Goal: Task Accomplishment & Management: Use online tool/utility

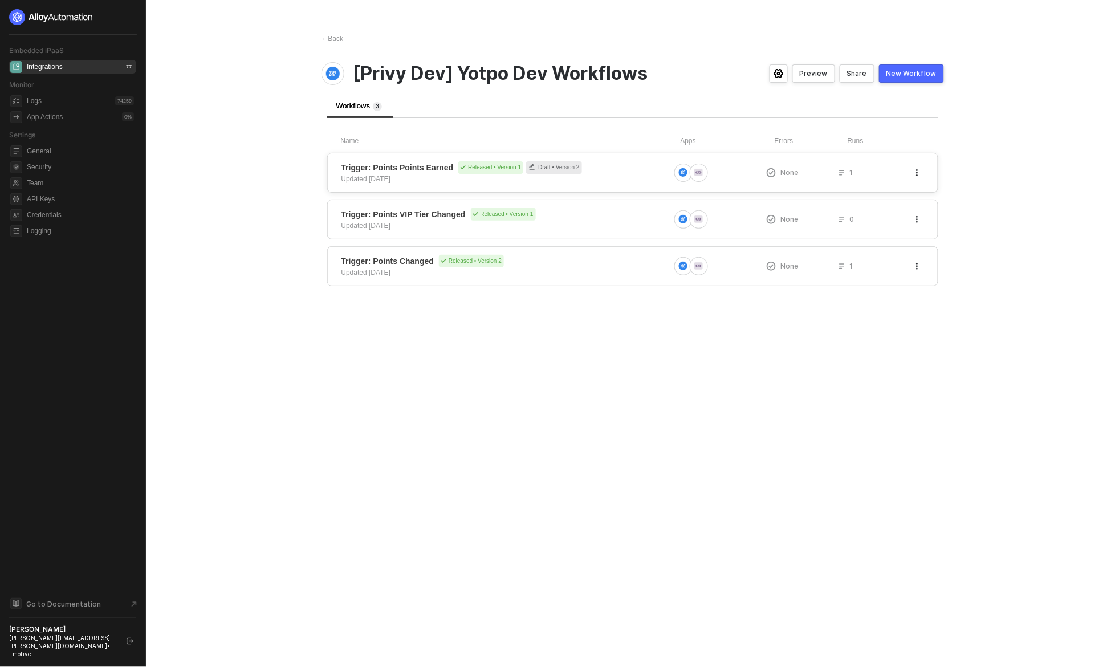
click at [674, 180] on div at bounding box center [720, 173] width 92 height 18
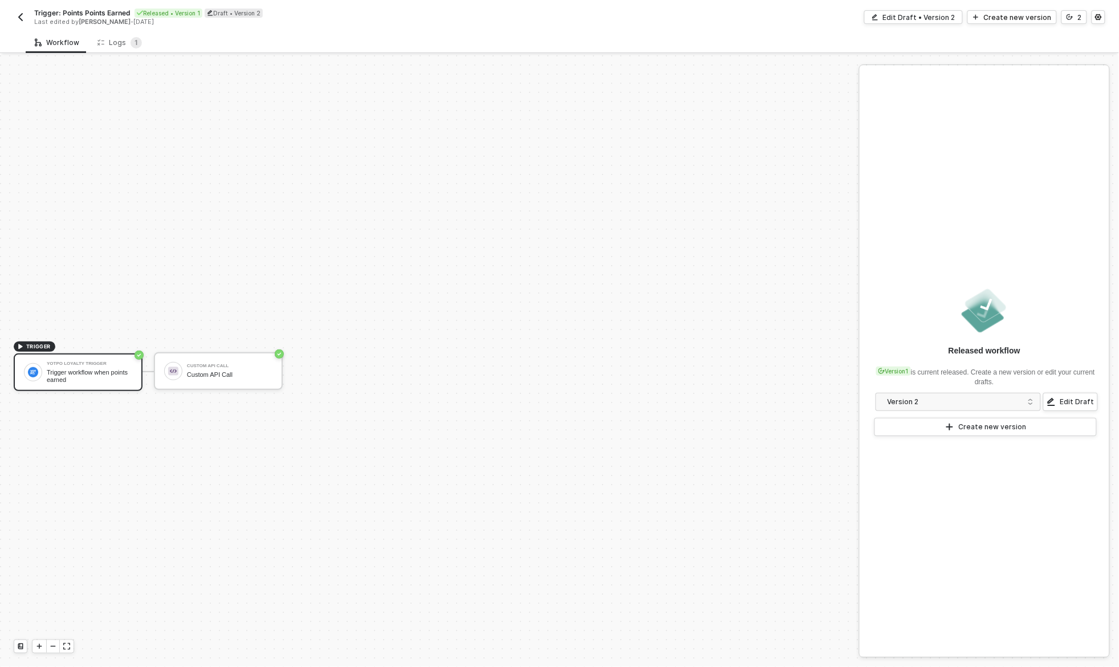
scroll to position [21, 0]
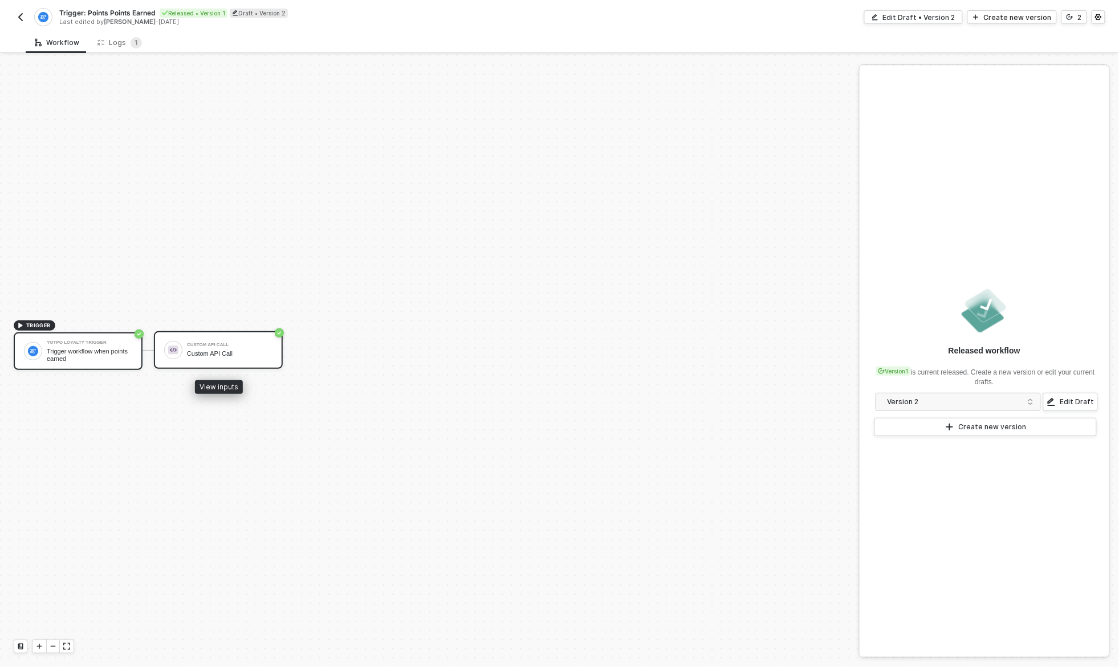
click at [241, 347] on div "Custom API Call Custom API Call" at bounding box center [230, 350] width 86 height 22
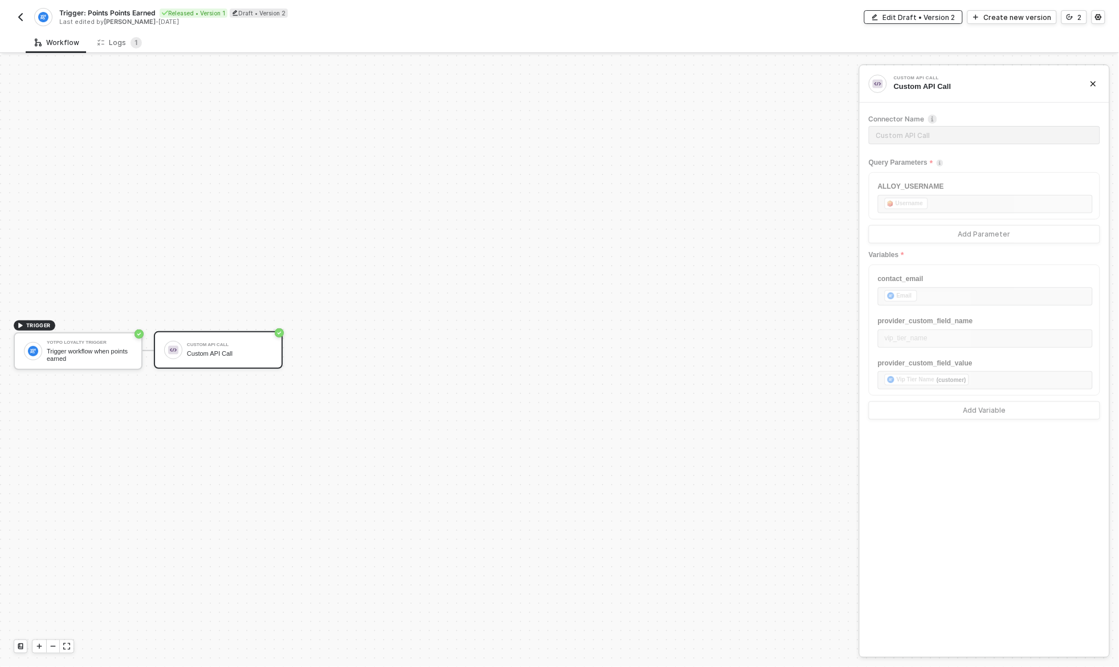
click at [963, 14] on button "Edit Draft • Version 2" at bounding box center [913, 17] width 99 height 14
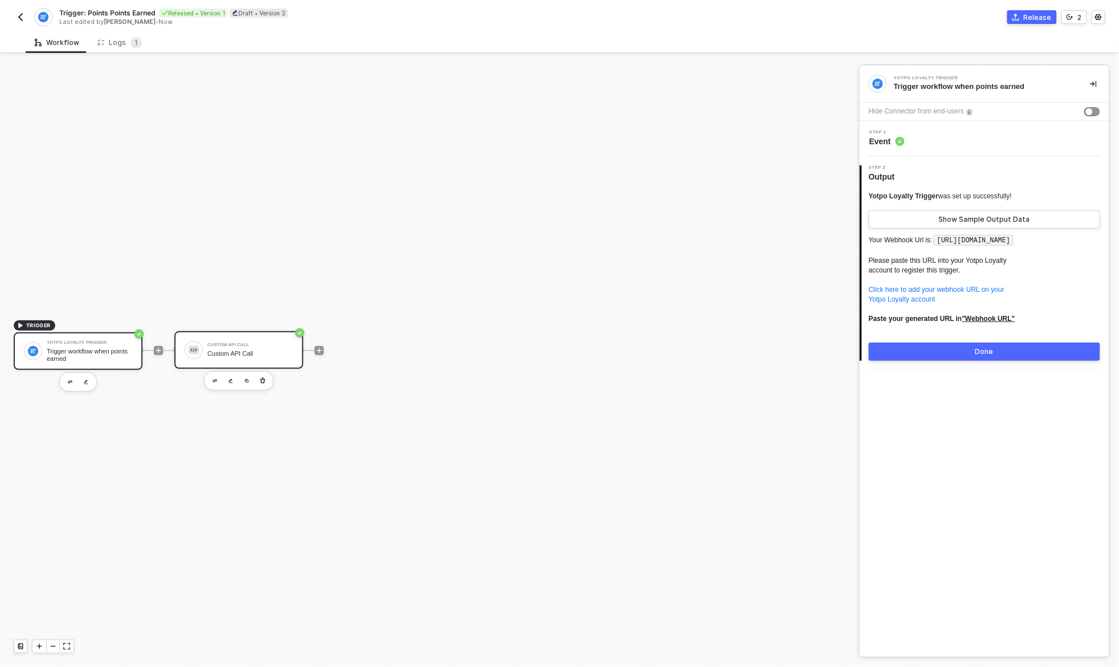
click at [239, 346] on div "Custom API Call" at bounding box center [251, 345] width 86 height 5
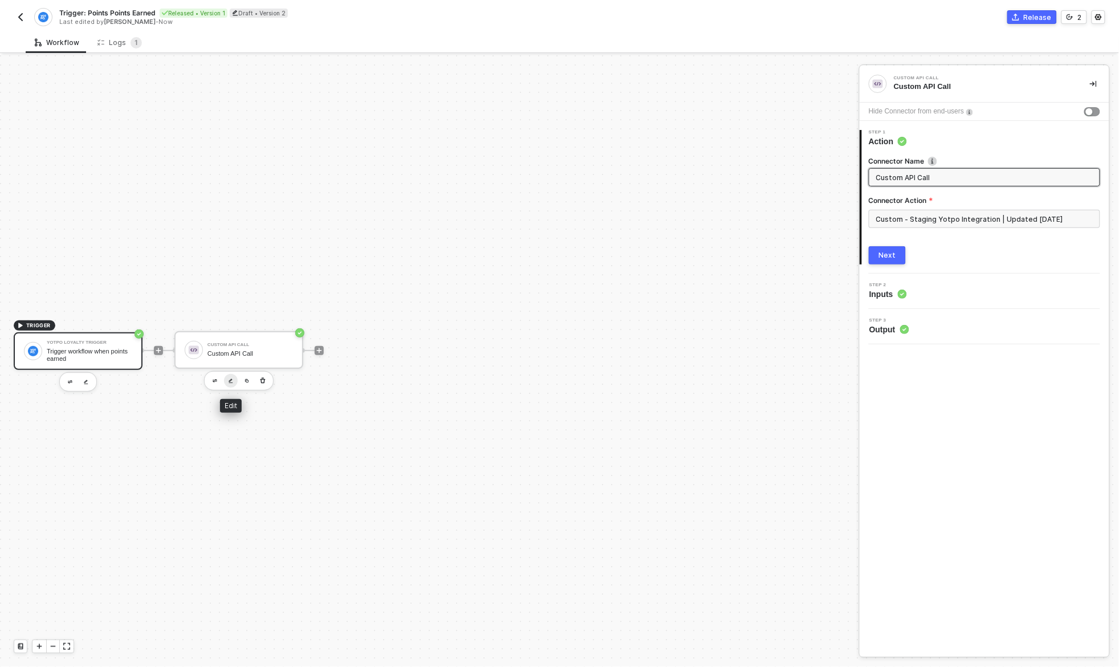
click at [231, 381] on img "button" at bounding box center [231, 381] width 5 height 5
click at [930, 220] on input "Custom - Staging Yotpo Integration | Updated 09.17.25" at bounding box center [984, 219] width 231 height 18
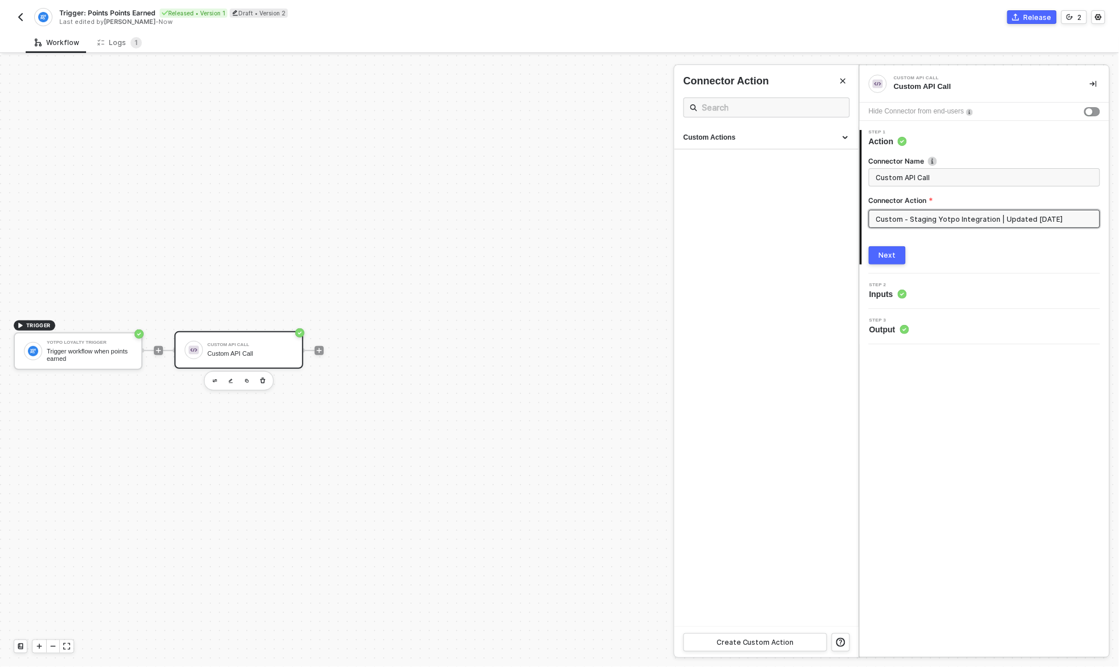
click at [229, 380] on div at bounding box center [559, 361] width 1119 height 612
click at [232, 382] on button "button" at bounding box center [231, 381] width 14 height 14
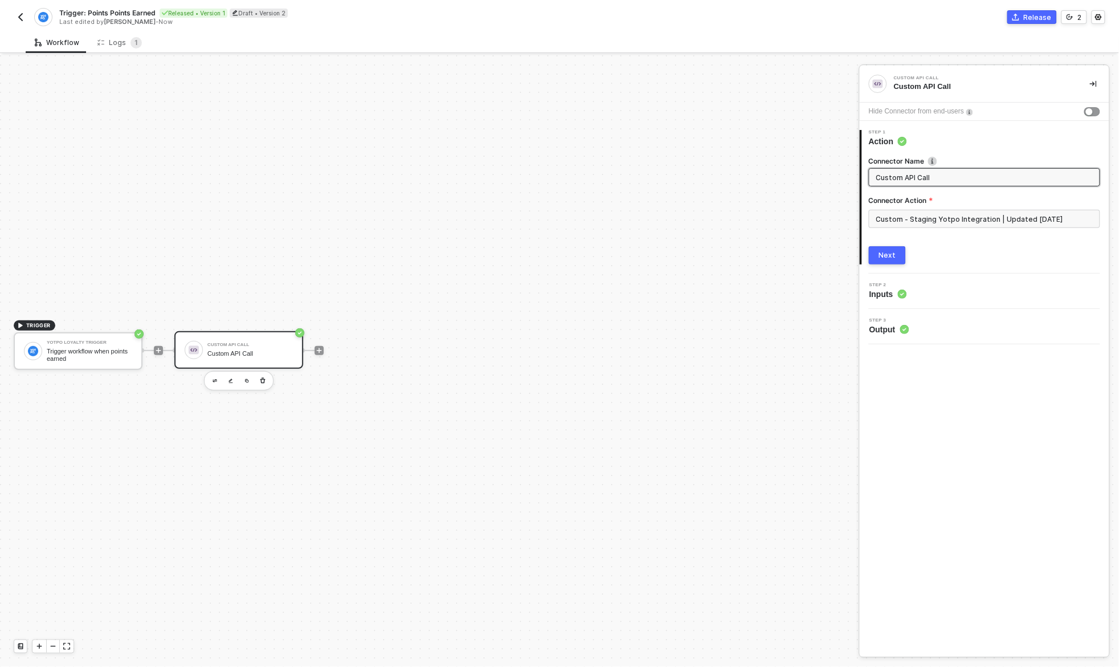
click at [933, 210] on div "Custom - Staging Yotpo Integration | Updated 09.17.25" at bounding box center [984, 223] width 231 height 27
click at [930, 214] on input "Custom - Staging Yotpo Integration | Updated 09.17.25" at bounding box center [984, 219] width 231 height 18
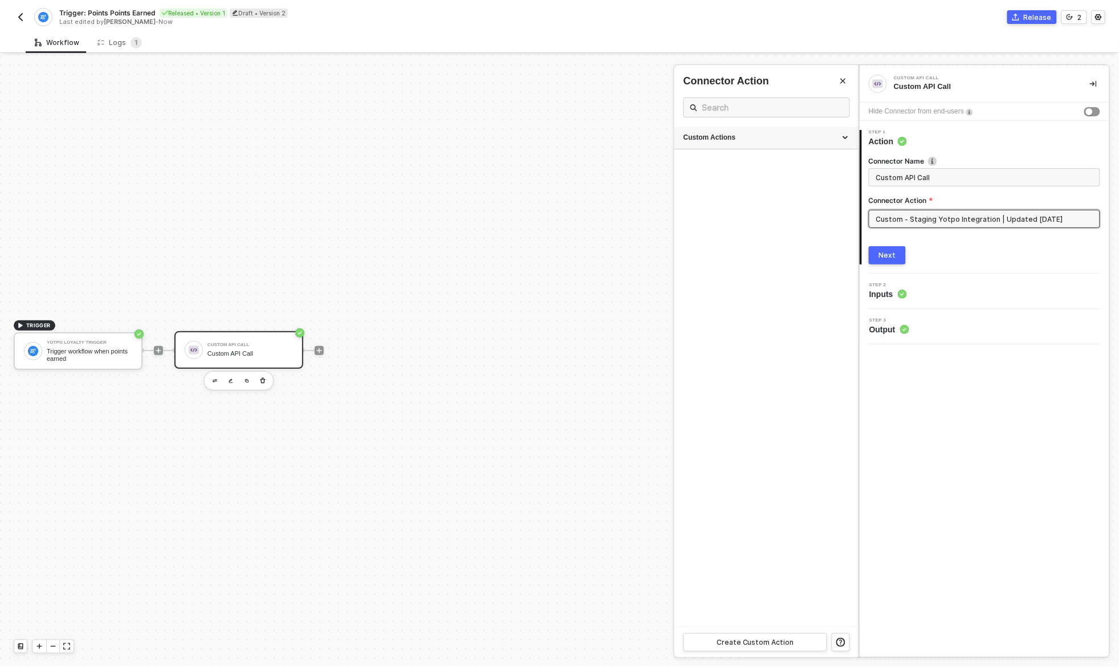
drag, startPoint x: 725, startPoint y: 143, endPoint x: 725, endPoint y: 149, distance: 6.3
click at [725, 143] on div "Custom Actions" at bounding box center [766, 138] width 184 height 23
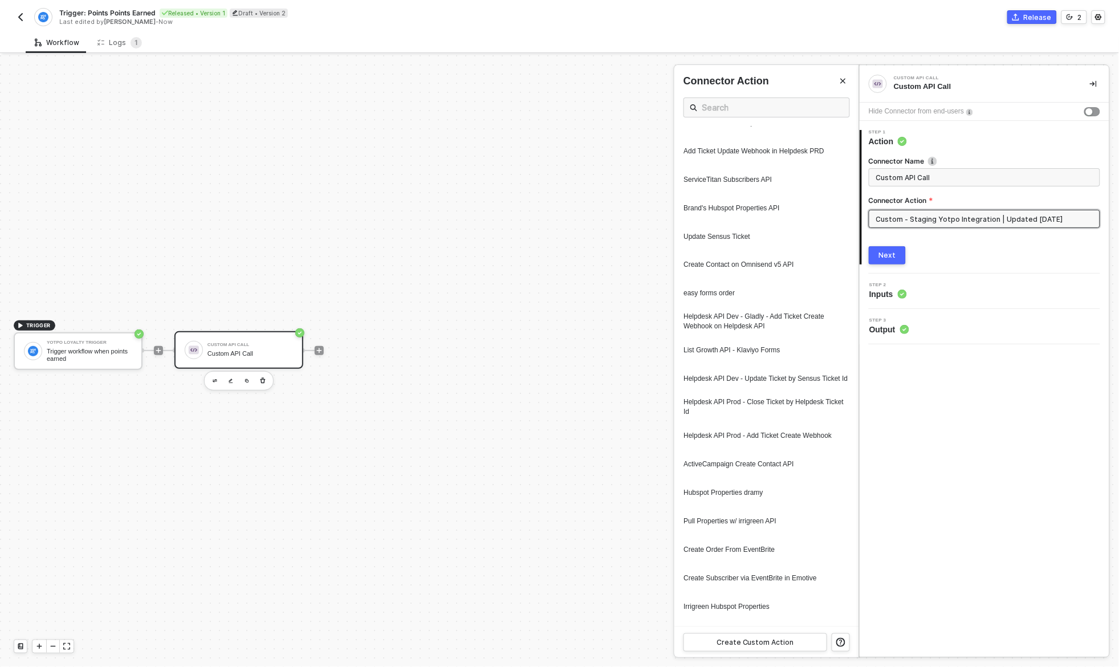
scroll to position [1128, 0]
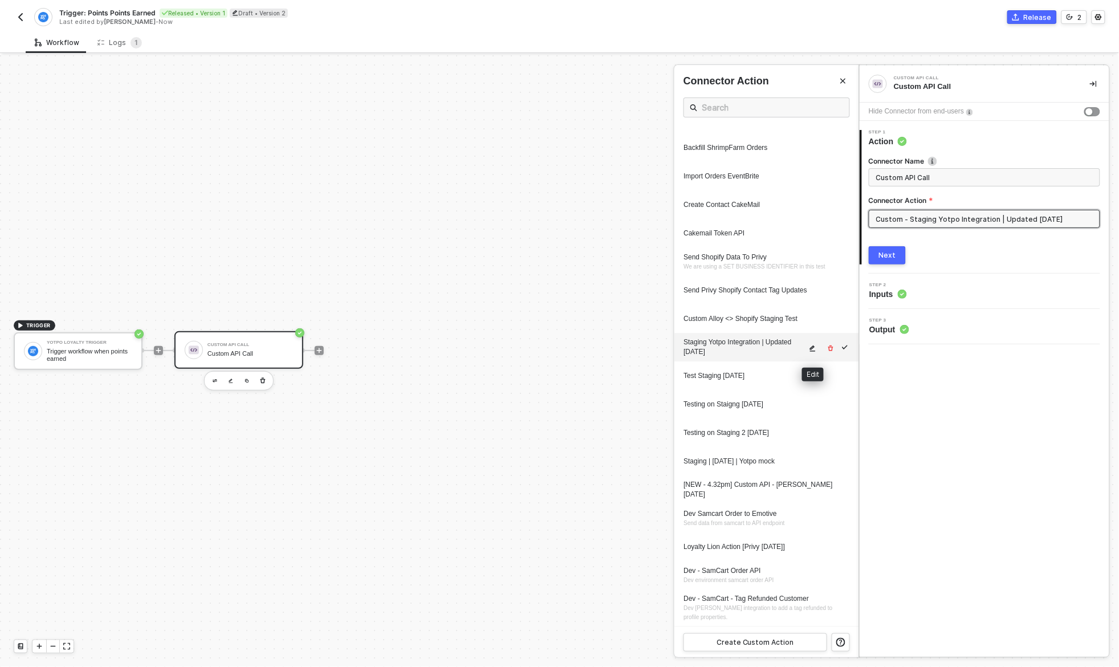
click at [810, 350] on icon "icon-edit" at bounding box center [812, 348] width 7 height 7
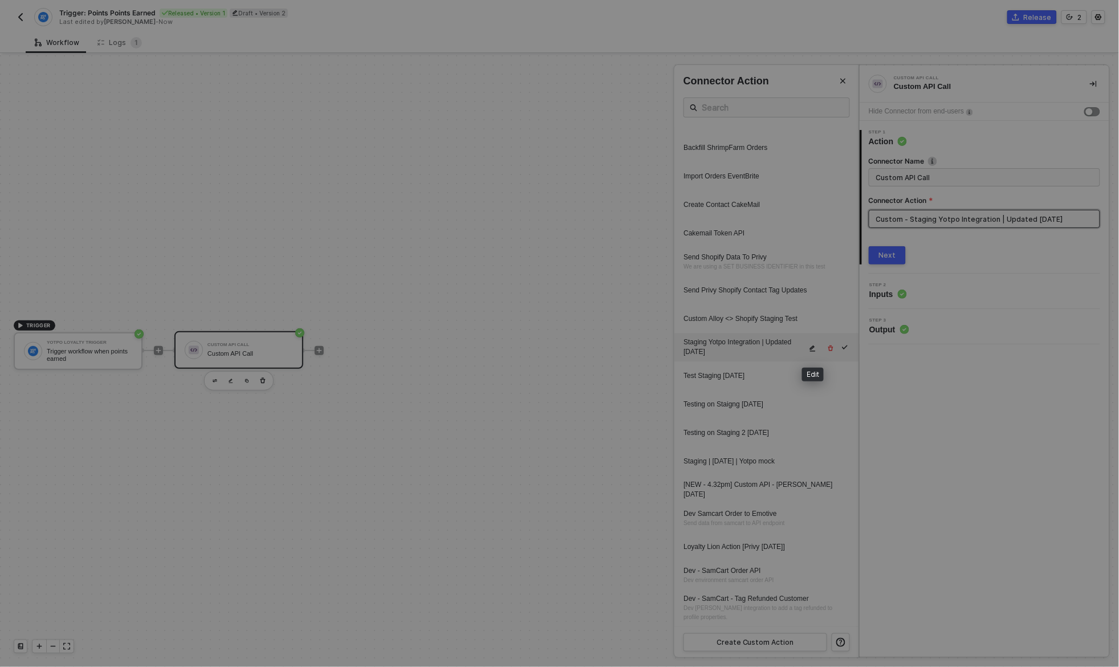
type textarea "HTTP/1.1 404 Not Found { "data": "{\"message\":\"Request failed with status cod…"
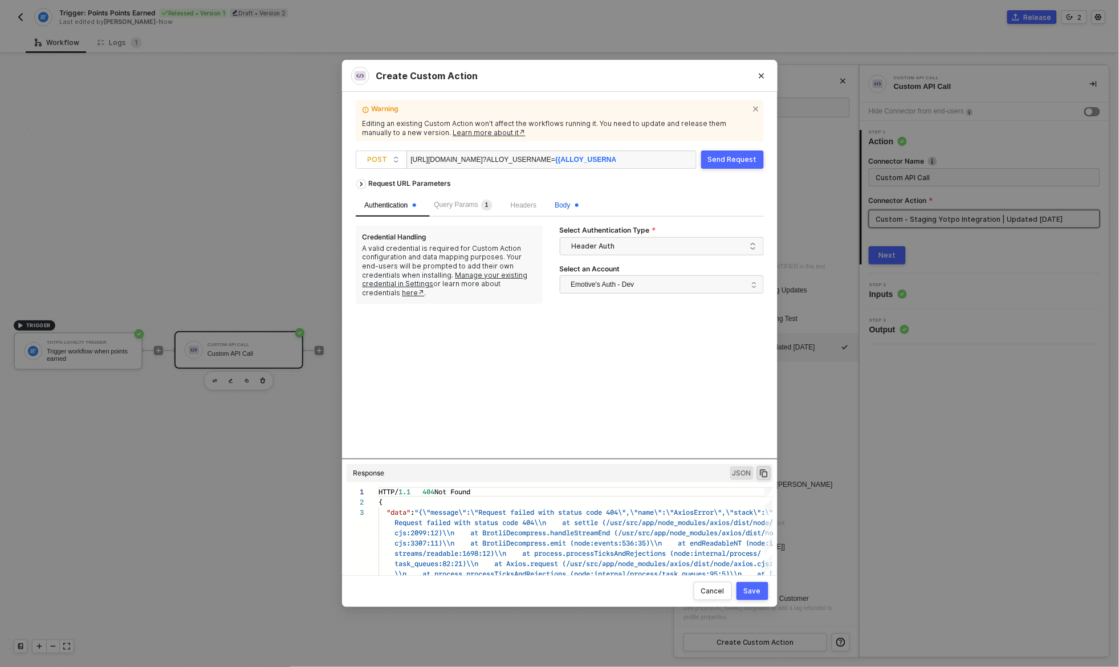
click at [570, 204] on span "Body" at bounding box center [566, 205] width 23 height 8
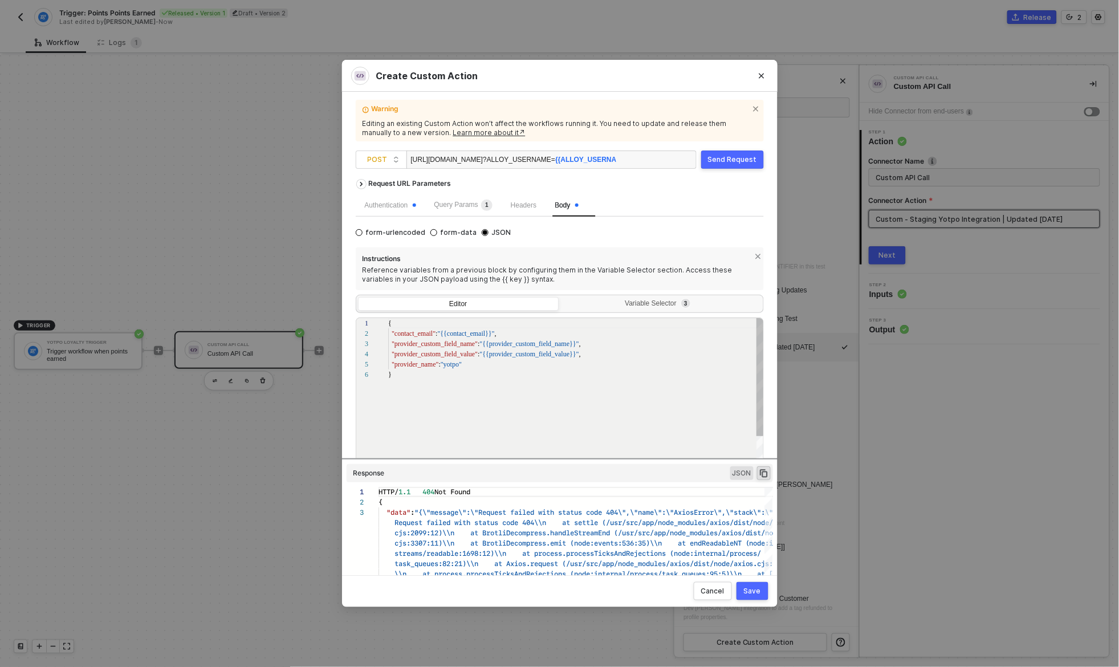
scroll to position [51, 0]
click at [629, 311] on div "Variable Selector 3" at bounding box center [661, 305] width 201 height 16
click at [561, 297] on input "Variable Selector 3" at bounding box center [561, 297] width 0 height 0
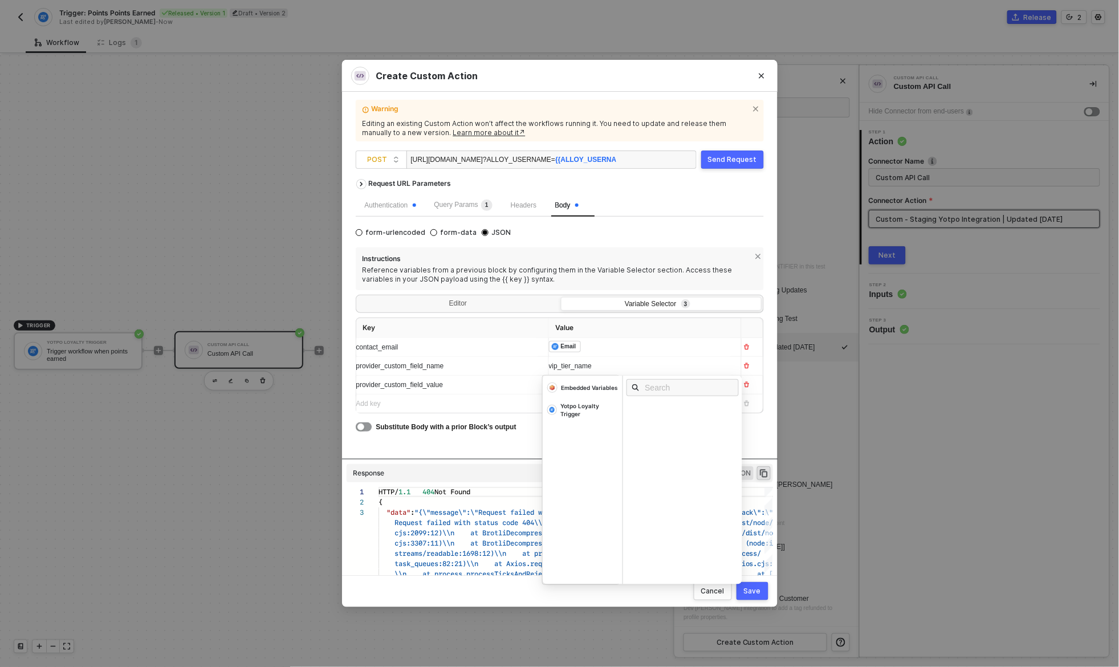
click at [572, 366] on span "vip_tier_name" at bounding box center [570, 366] width 43 height 8
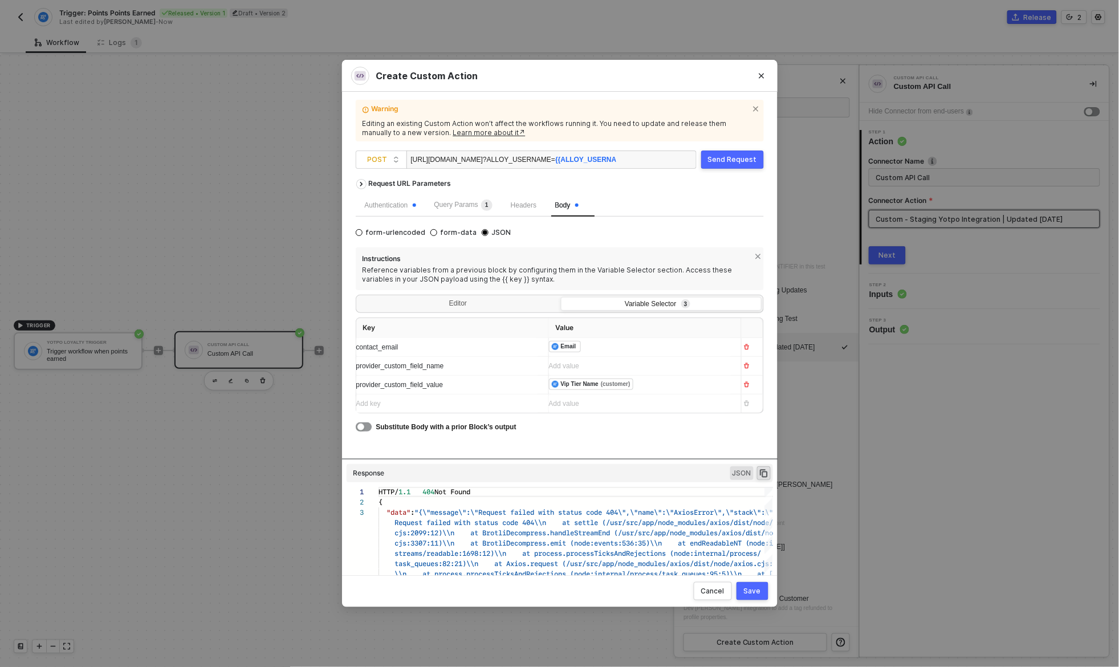
click at [478, 427] on span "Substitute Body with a prior Block’s output" at bounding box center [446, 427] width 140 height 8
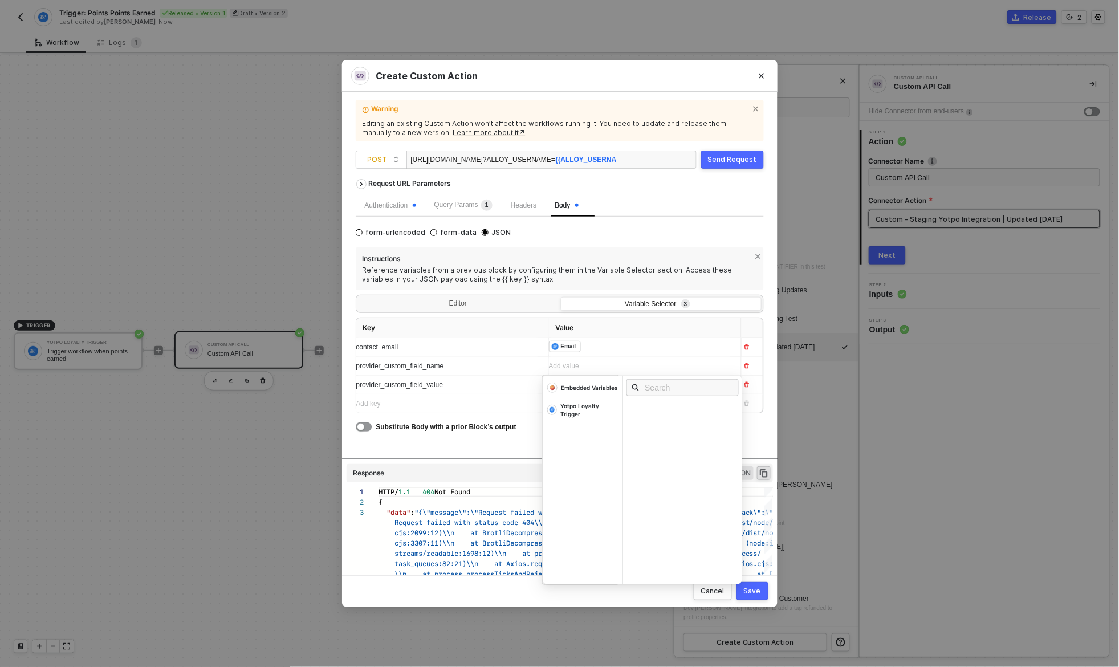
click at [591, 365] on div "Add value ﻿" at bounding box center [635, 366] width 172 height 11
click at [598, 409] on div "Yotpo Loyalty Trigger" at bounding box center [589, 410] width 58 height 16
click at [672, 394] on input "text" at bounding box center [686, 387] width 83 height 13
type input "point"
click at [672, 430] on div "Points Balance" at bounding box center [658, 430] width 50 height 8
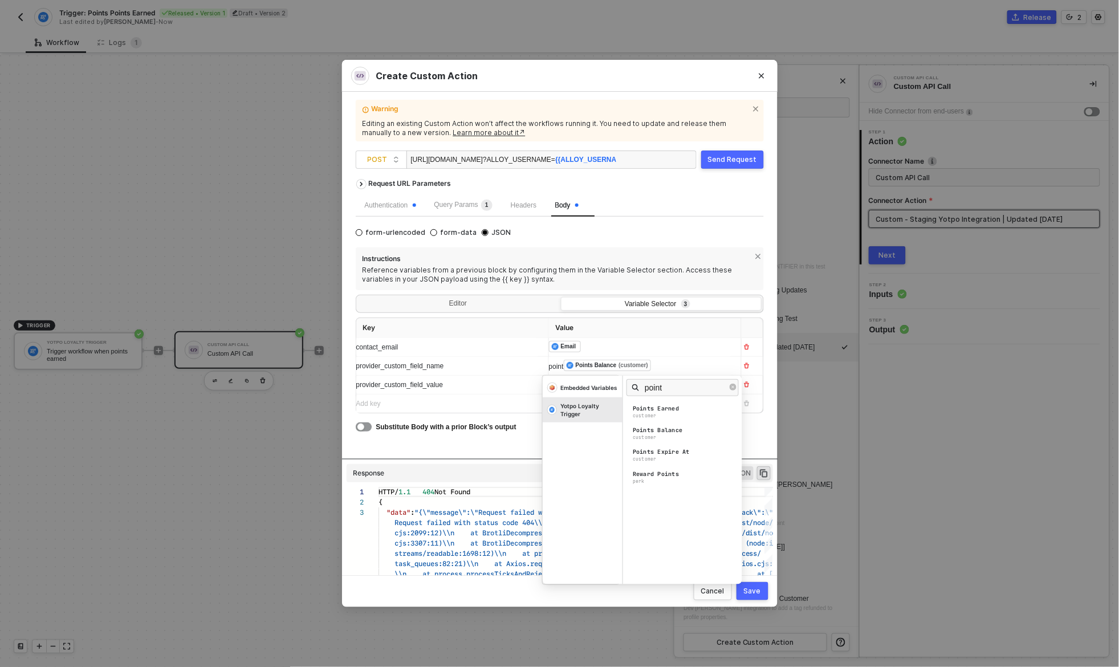
click at [556, 367] on span "point" at bounding box center [556, 367] width 15 height 8
click at [687, 373] on div "points" at bounding box center [640, 366] width 183 height 18
click at [761, 443] on div "Request URL Parameters Authentication Query Params 1 Headers Body form-urlencod…" at bounding box center [560, 315] width 408 height 285
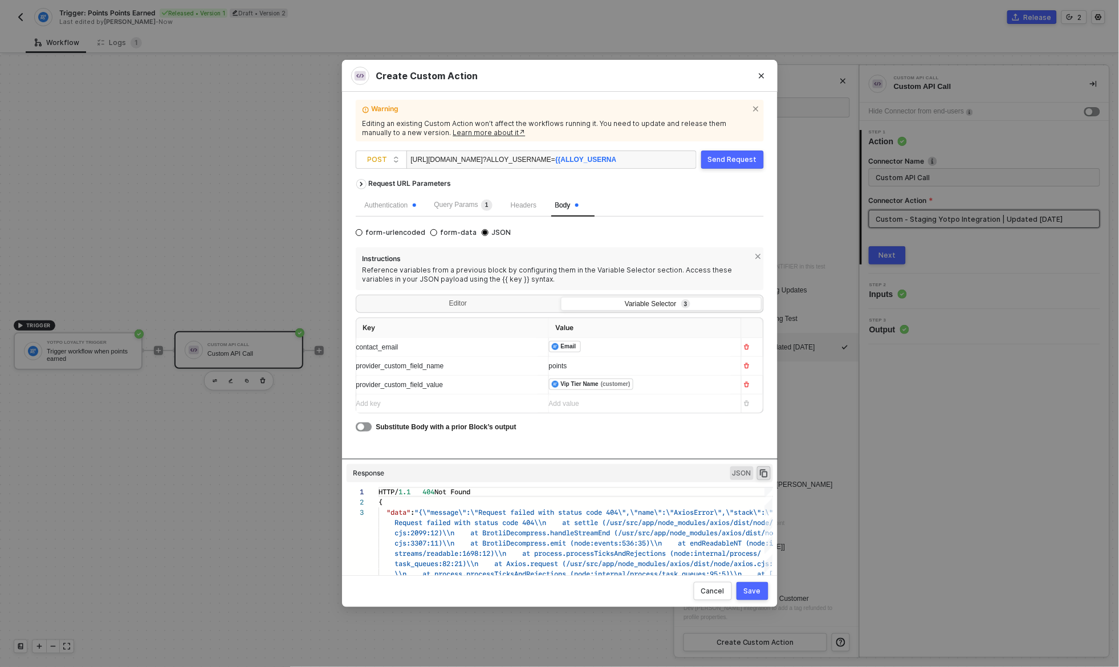
click at [625, 368] on div "points" at bounding box center [635, 366] width 172 height 11
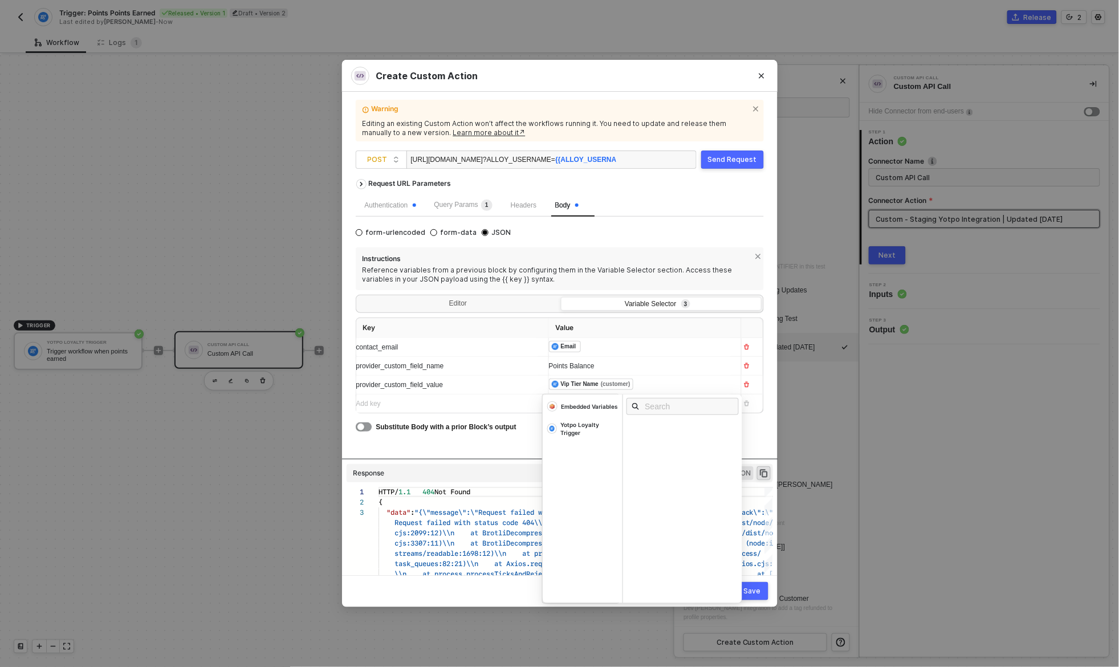
click at [676, 384] on div "﻿ ﻿ Vip Tier Name (customer) ﻿" at bounding box center [635, 385] width 172 height 13
click at [578, 428] on div "Yotpo Loyalty Trigger" at bounding box center [589, 429] width 58 height 16
click at [678, 409] on input "text" at bounding box center [686, 406] width 83 height 13
type input "points"
click at [677, 430] on div "Points Earned" at bounding box center [656, 428] width 46 height 8
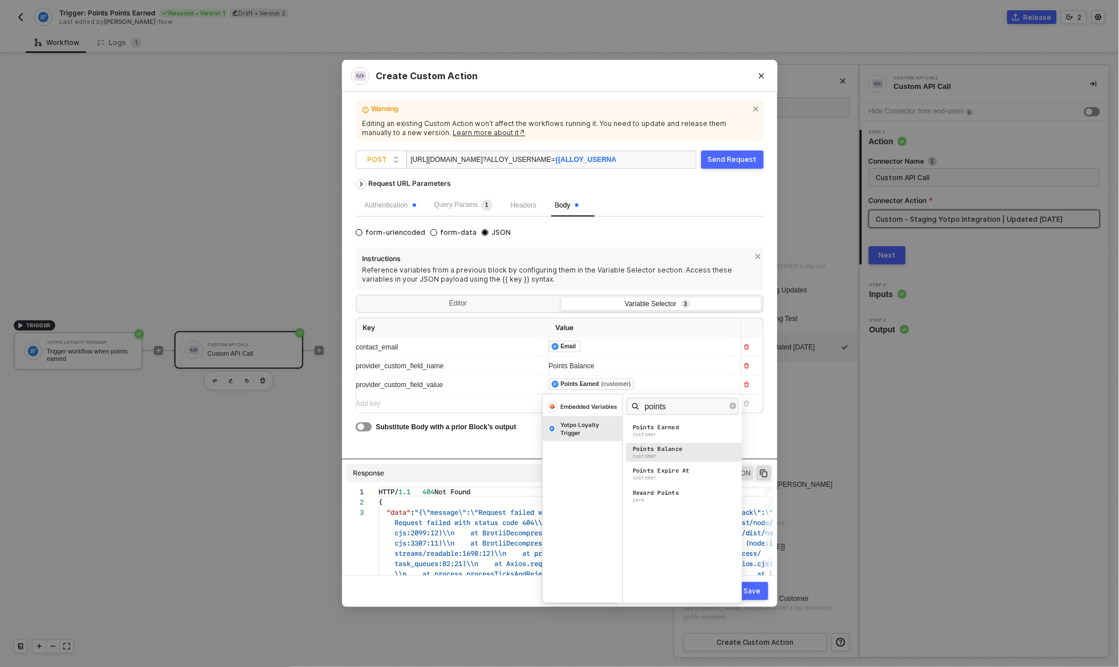
click at [686, 457] on div "Points Balance customer" at bounding box center [685, 452] width 119 height 19
click at [663, 457] on div "Points Balance customer" at bounding box center [685, 452] width 119 height 19
click at [755, 433] on div "Substitute Body with a prior Block’s output" at bounding box center [560, 426] width 408 height 13
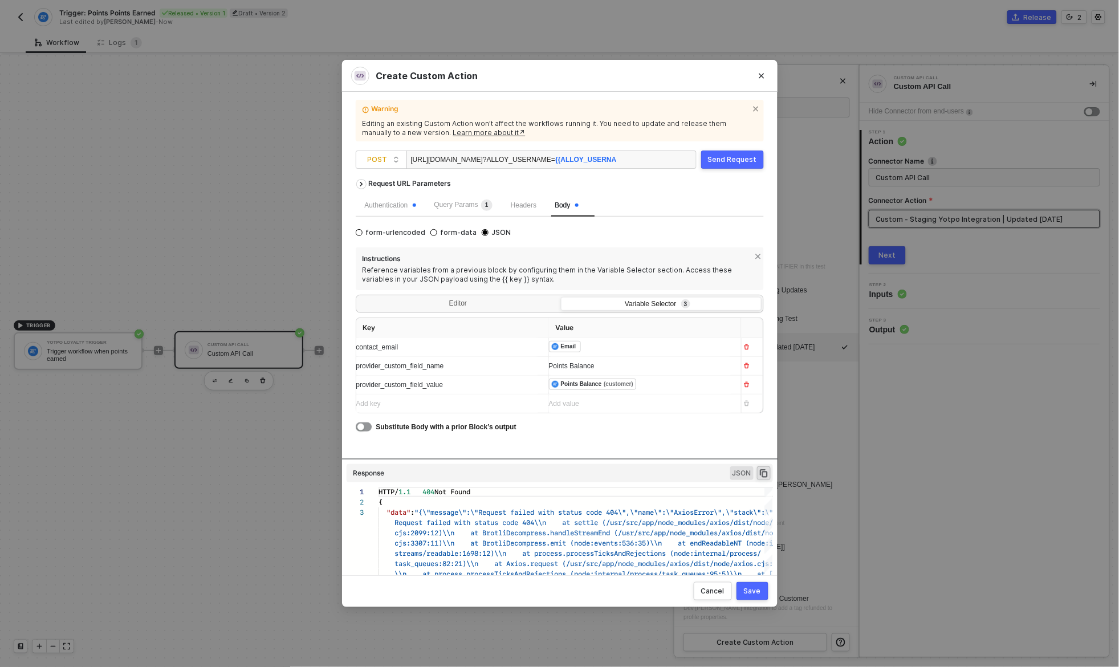
click at [688, 444] on div "Request URL Parameters Authentication Query Params 1 Headers Body form-urlencod…" at bounding box center [560, 315] width 408 height 285
click at [718, 441] on div "Request URL Parameters Authentication Query Params 1 Headers Body form-urlencod…" at bounding box center [560, 315] width 408 height 285
click at [739, 437] on div "Request URL Parameters Authentication Query Params 1 Headers Body form-urlencod…" at bounding box center [560, 315] width 408 height 285
click at [750, 590] on div "Save" at bounding box center [752, 591] width 17 height 9
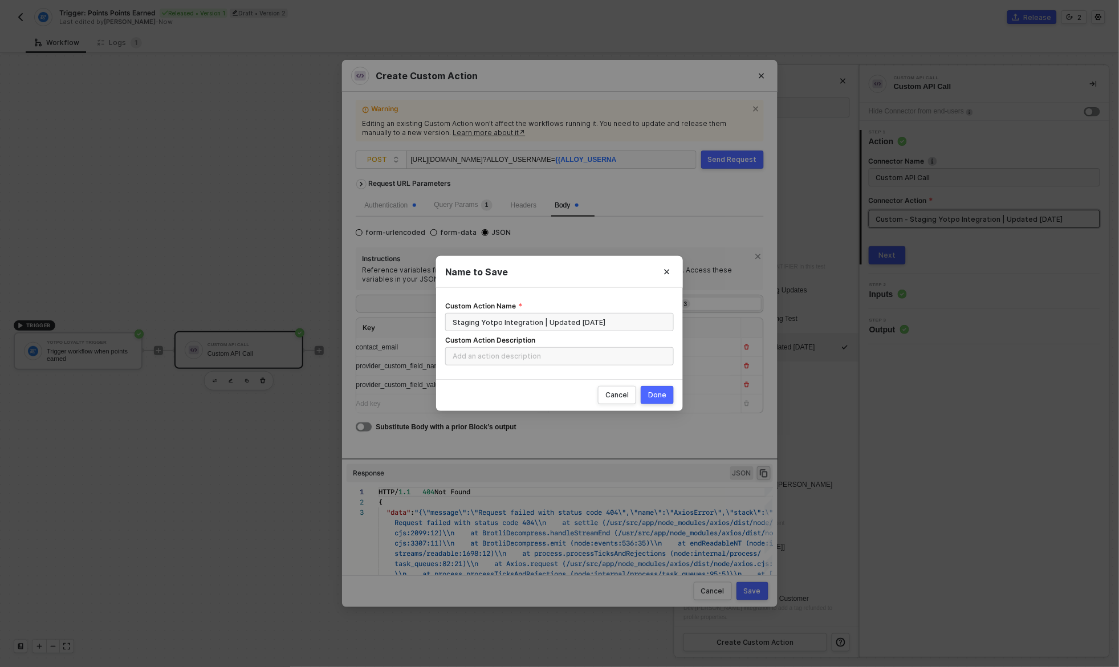
click at [665, 392] on div "Done" at bounding box center [657, 395] width 18 height 9
radio input "true"
radio input "false"
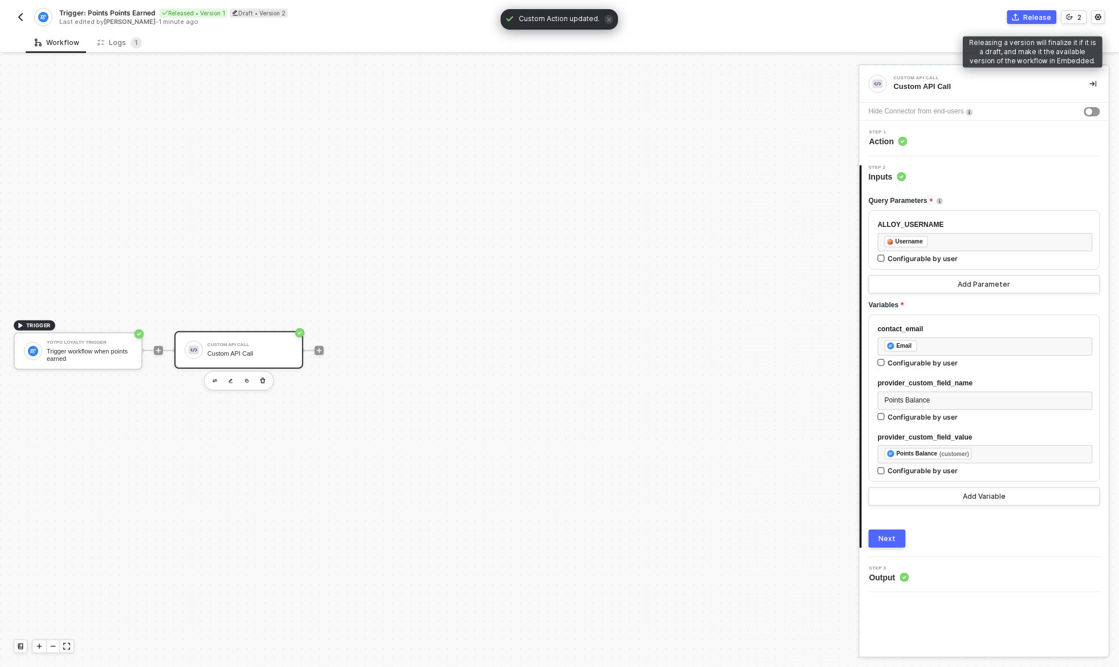
click at [1027, 13] on div "Release" at bounding box center [1038, 18] width 28 height 10
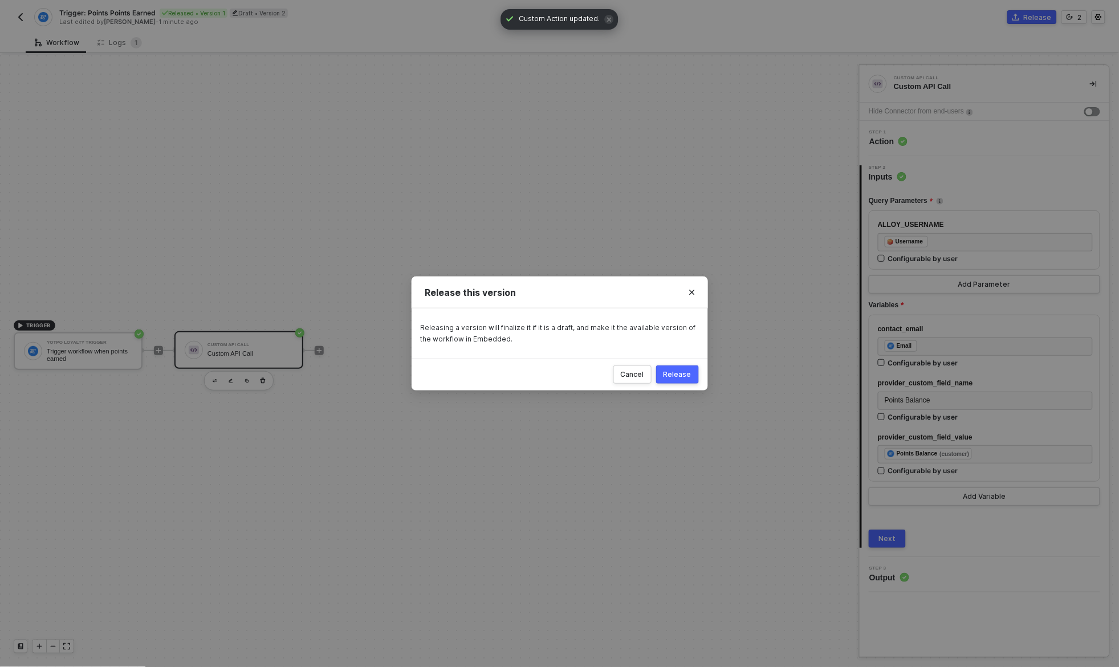
click at [681, 376] on div "Release" at bounding box center [678, 374] width 28 height 9
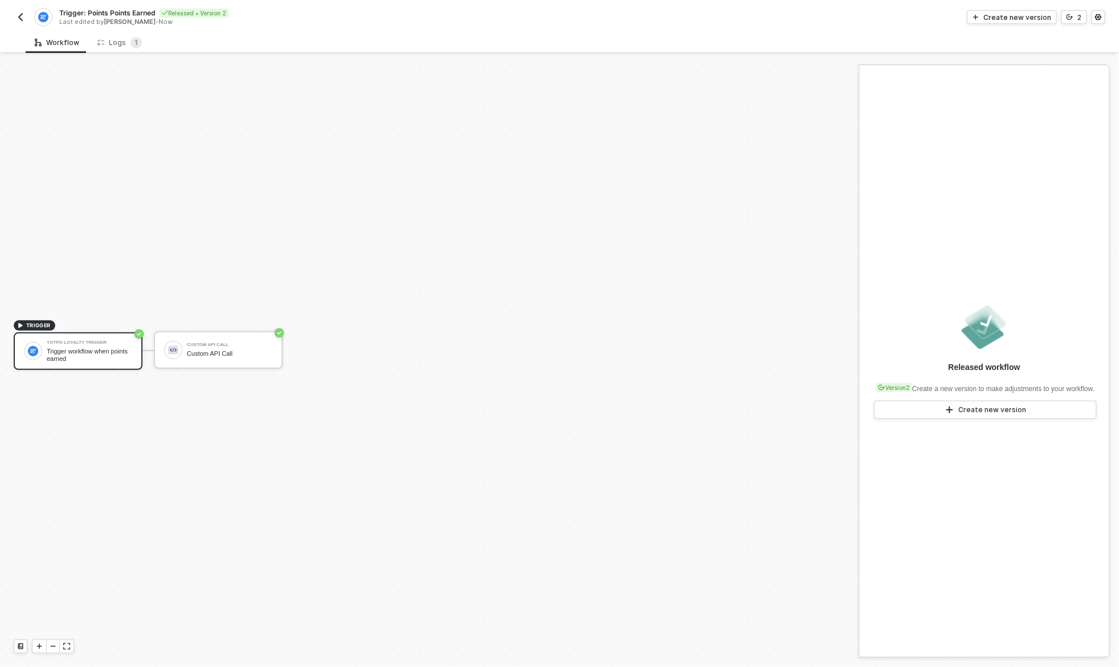
click at [21, 17] on img "button" at bounding box center [20, 17] width 9 height 9
